Goal: Task Accomplishment & Management: Use online tool/utility

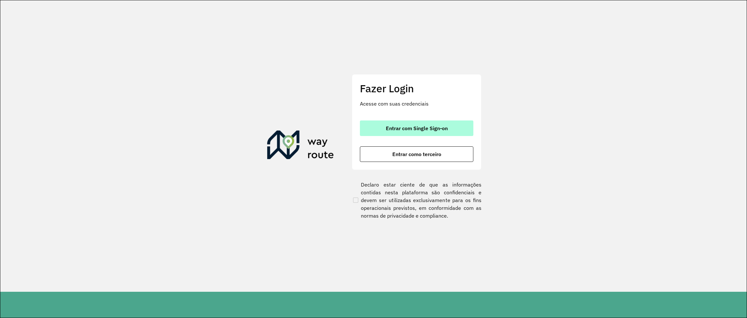
click at [444, 122] on button "Entrar com Single Sign-on" at bounding box center [416, 129] width 113 height 16
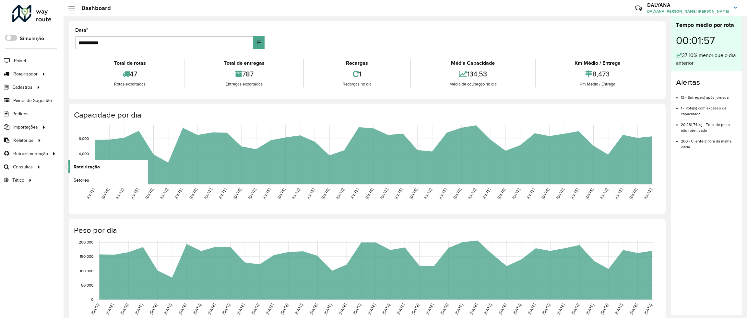
click at [79, 168] on span "Roteirização" at bounding box center [87, 167] width 26 height 7
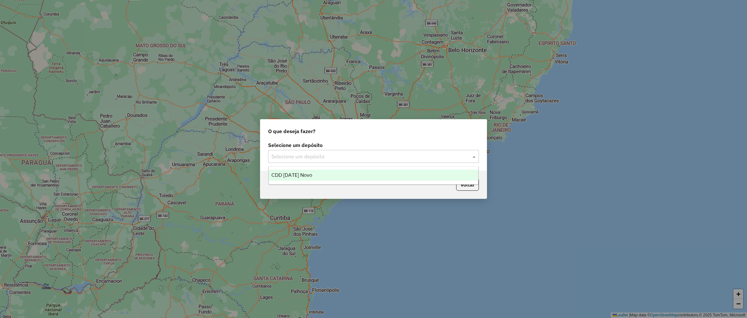
click at [326, 151] on div "Selecione um depósito" at bounding box center [373, 156] width 211 height 13
click at [308, 174] on span "CDD [DATE] Novo" at bounding box center [291, 175] width 41 height 6
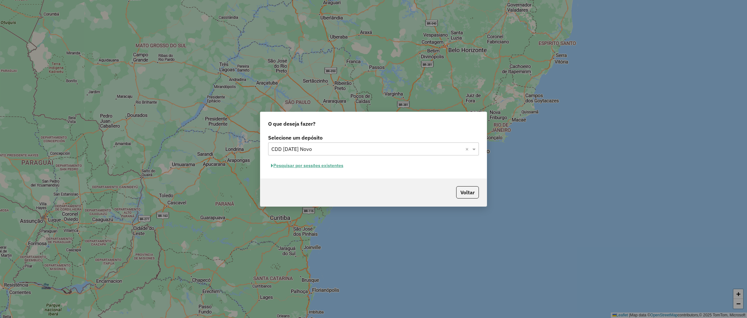
click at [304, 167] on button "Pesquisar por sessões existentes" at bounding box center [307, 166] width 78 height 10
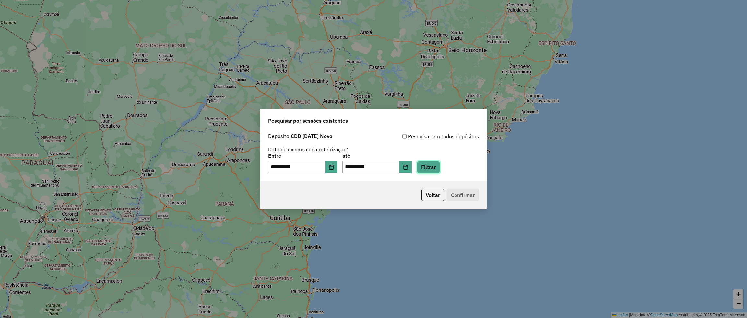
click at [432, 166] on button "Filtrar" at bounding box center [428, 167] width 23 height 12
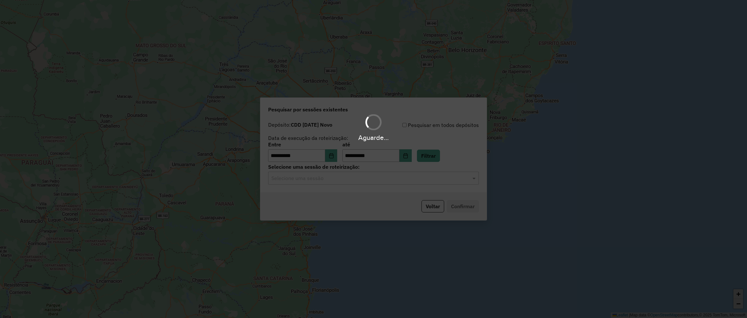
click at [329, 180] on input "text" at bounding box center [366, 179] width 191 height 8
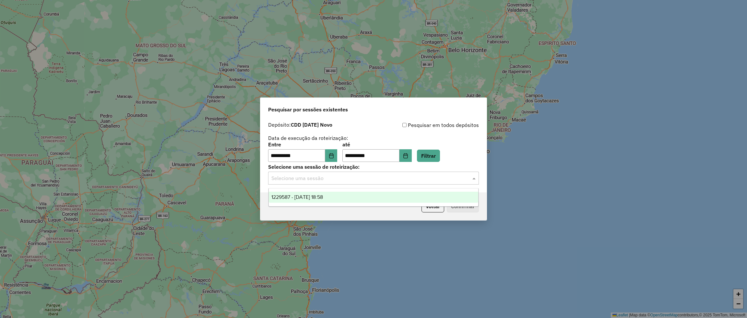
click at [321, 198] on span "1229587 - 14/08/2025 18:58" at bounding box center [297, 198] width 52 height 6
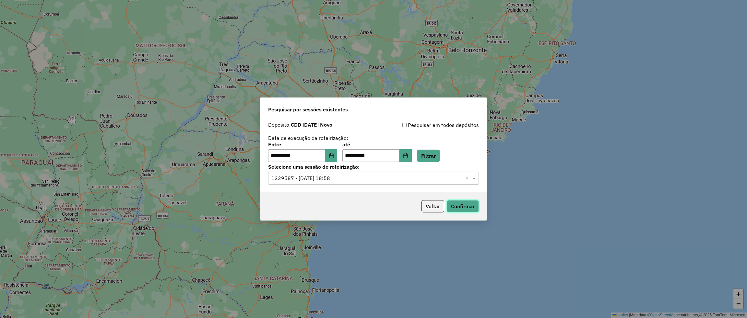
click at [465, 206] on button "Confirmar" at bounding box center [463, 206] width 32 height 12
click at [346, 178] on input "text" at bounding box center [366, 179] width 191 height 8
click at [323, 197] on span "1229587 - 14/08/2025 18:58" at bounding box center [297, 198] width 52 height 6
click at [469, 207] on button "Confirmar" at bounding box center [463, 206] width 32 height 12
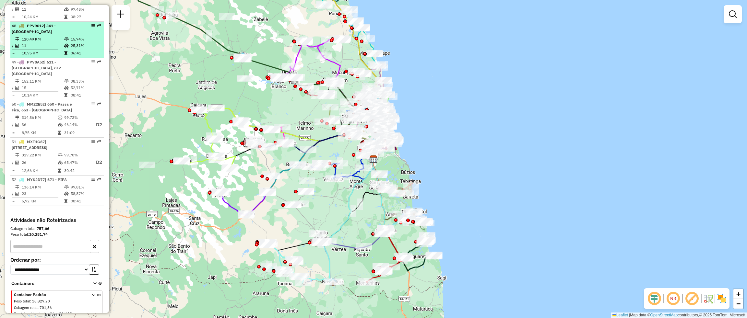
scroll to position [1879, 0]
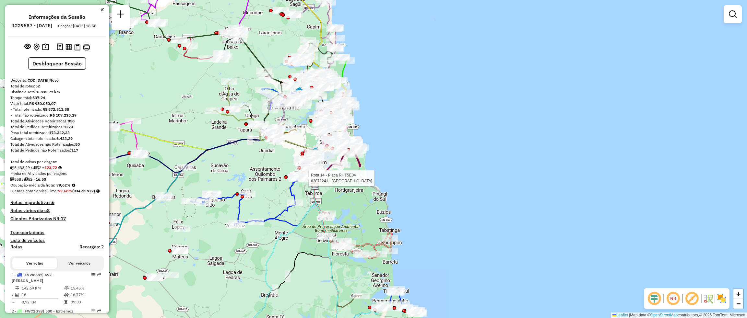
select select "**********"
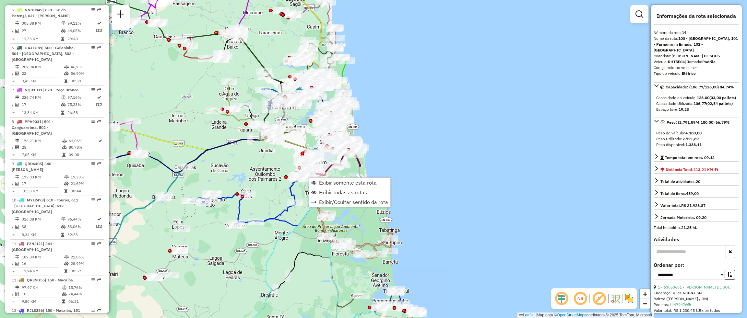
scroll to position [751, 0]
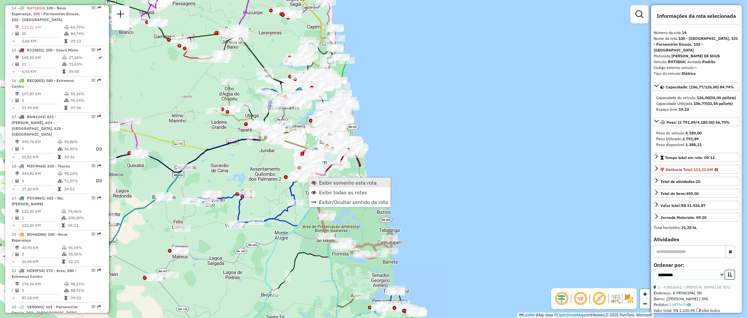
click at [359, 184] on span "Exibir somente esta rota" at bounding box center [348, 182] width 58 height 5
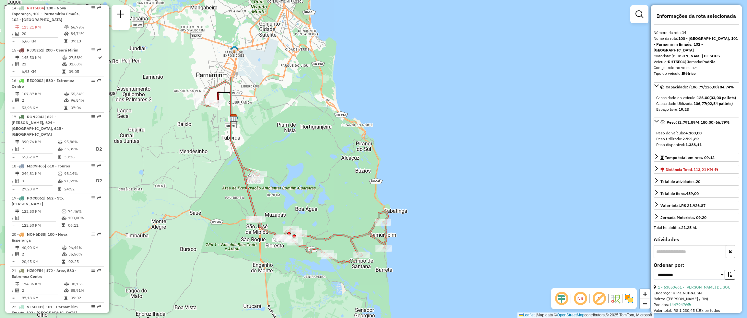
drag, startPoint x: 371, startPoint y: 277, endPoint x: 292, endPoint y: 289, distance: 79.6
click at [292, 289] on div "Janela de atendimento Grade de atendimento Capacidade Transportadoras Veículos …" at bounding box center [373, 159] width 747 height 318
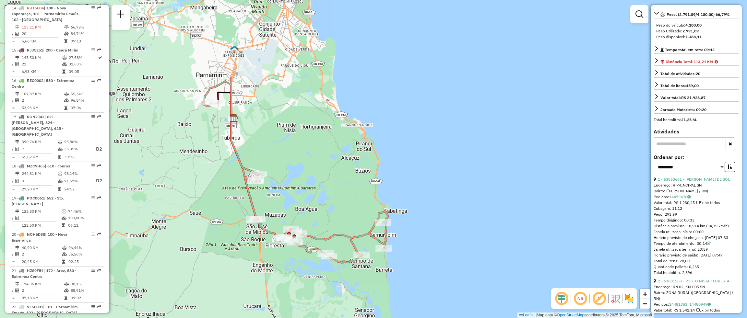
scroll to position [0, 0]
